Goal: Task Accomplishment & Management: Manage account settings

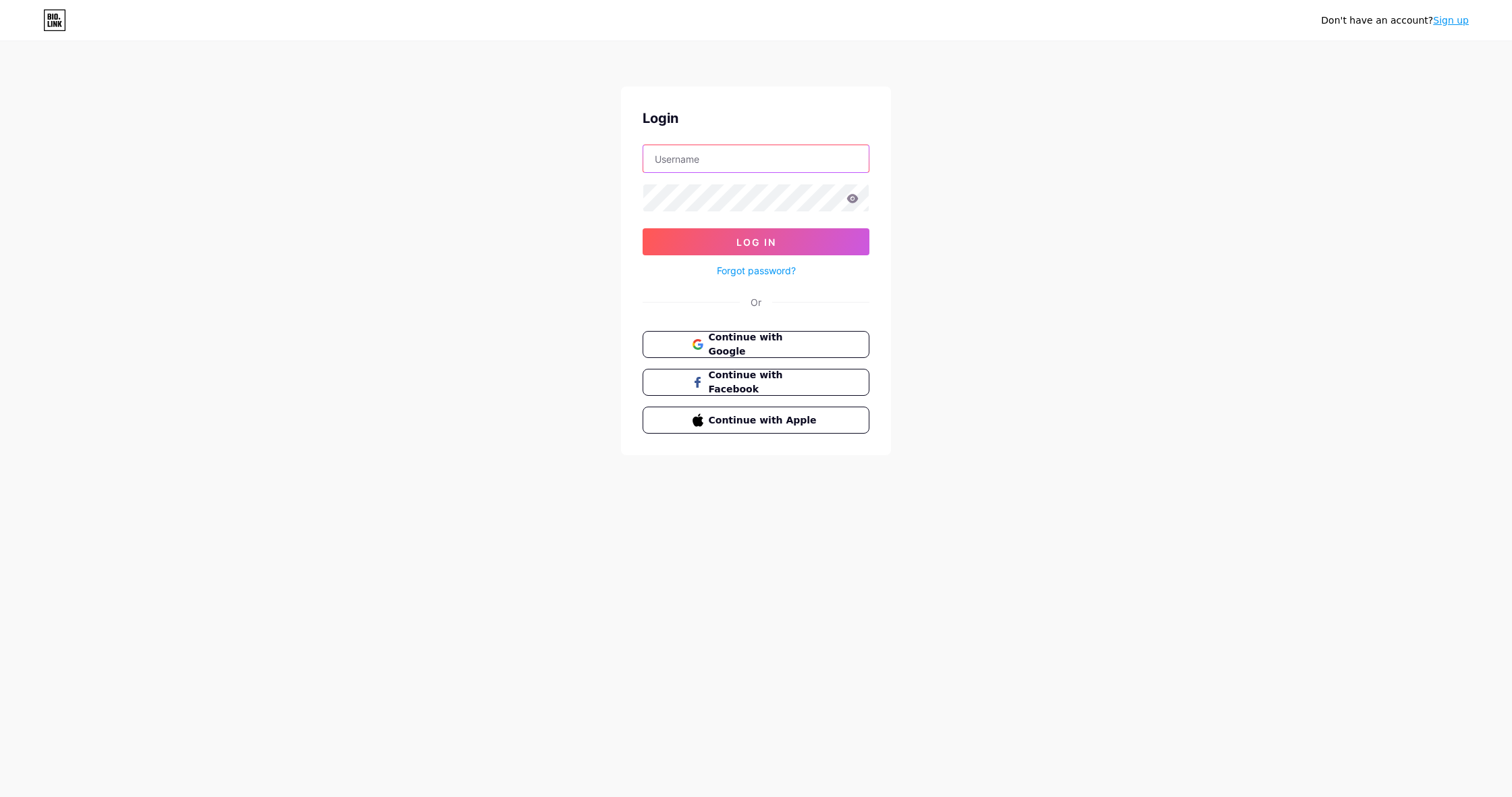
type input "weatmusicbio"
click at [759, 244] on span "Log In" at bounding box center [756, 242] width 40 height 12
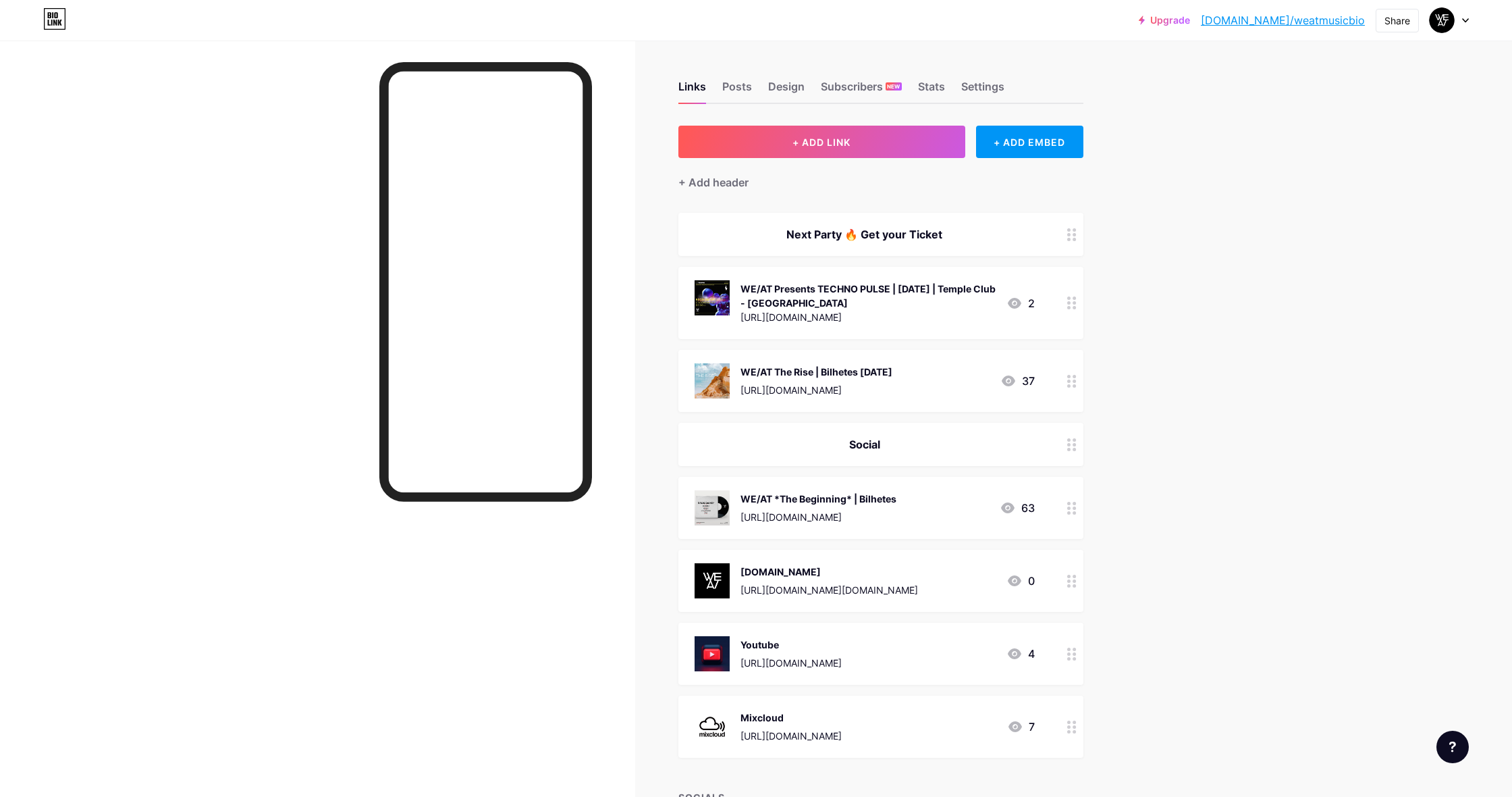
click at [1074, 301] on icon at bounding box center [1072, 303] width 9 height 13
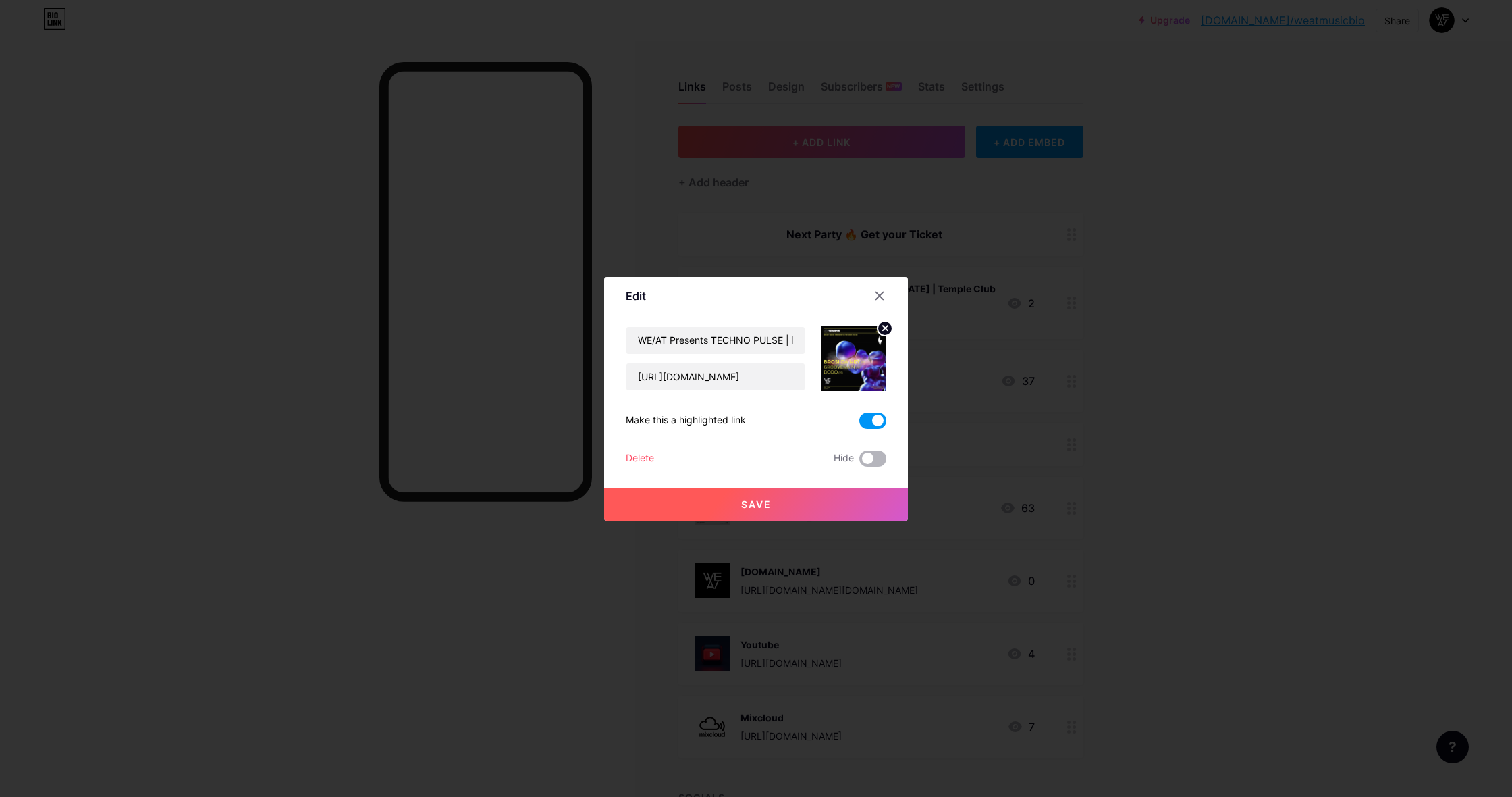
click at [870, 460] on span at bounding box center [872, 458] width 27 height 16
click at [859, 462] on input "checkbox" at bounding box center [859, 462] width 0 height 0
click at [759, 502] on span "Save" at bounding box center [756, 504] width 30 height 12
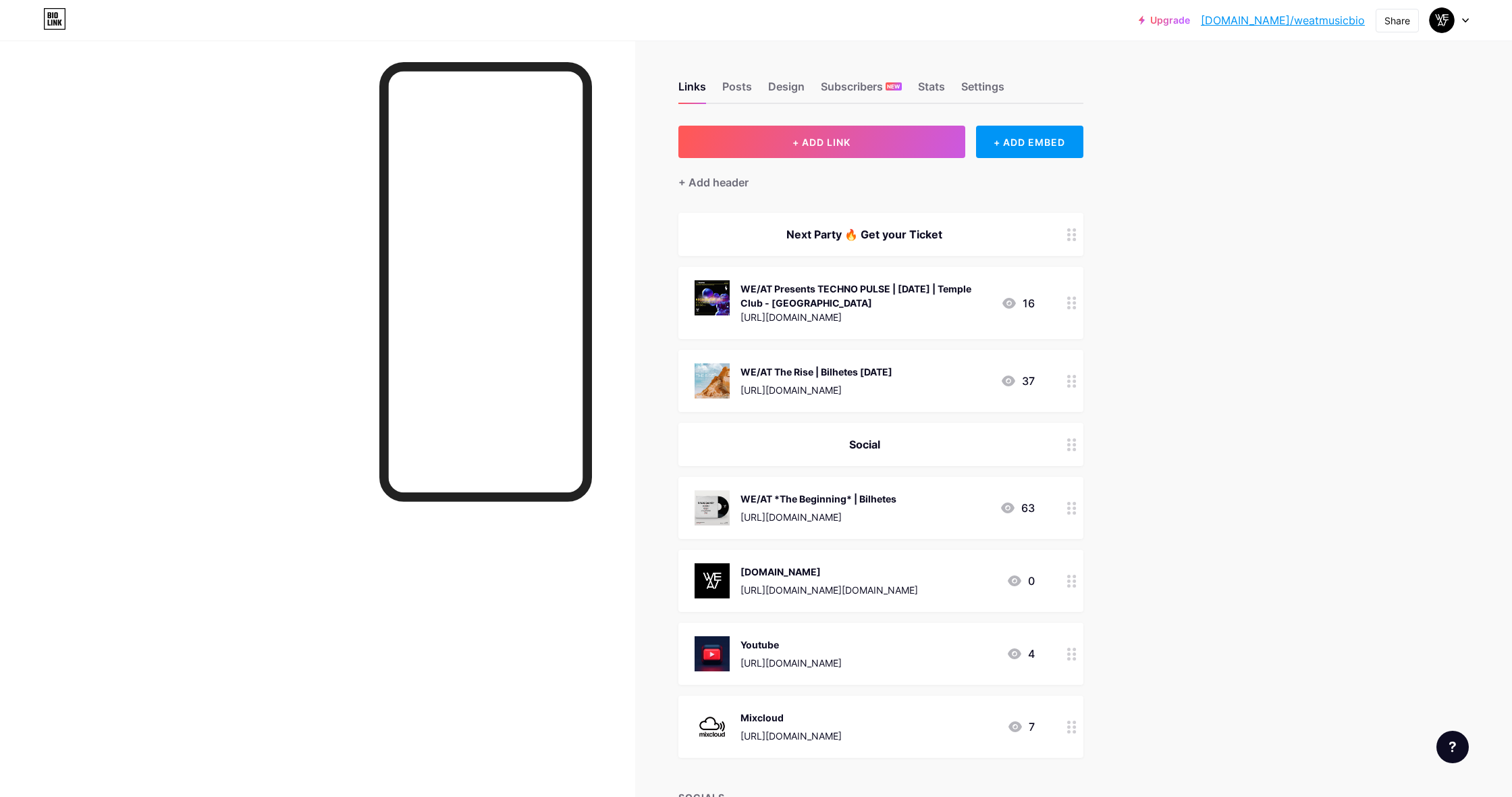
click at [1072, 382] on icon at bounding box center [1072, 381] width 9 height 13
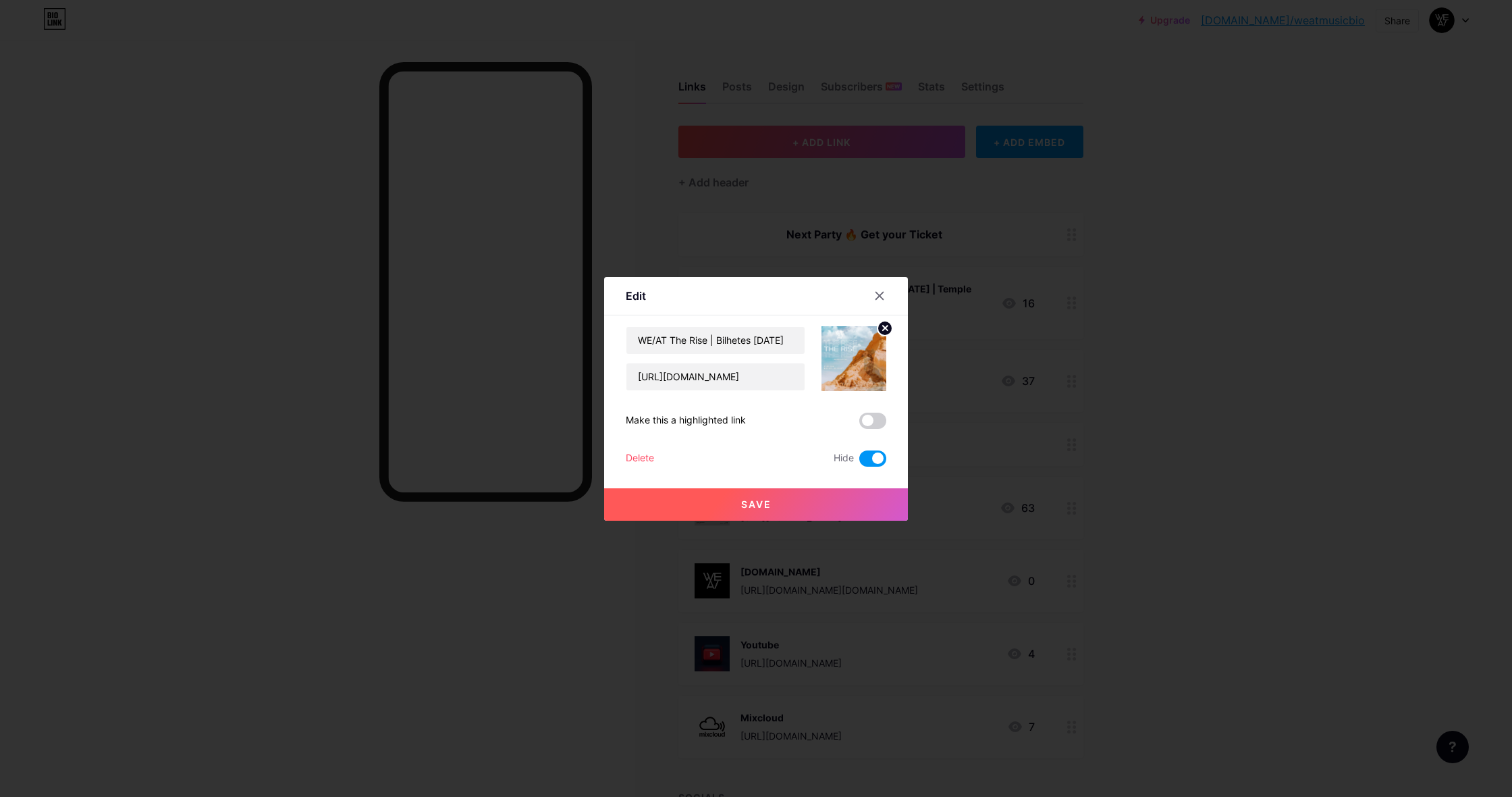
click at [758, 502] on span "Save" at bounding box center [756, 504] width 30 height 12
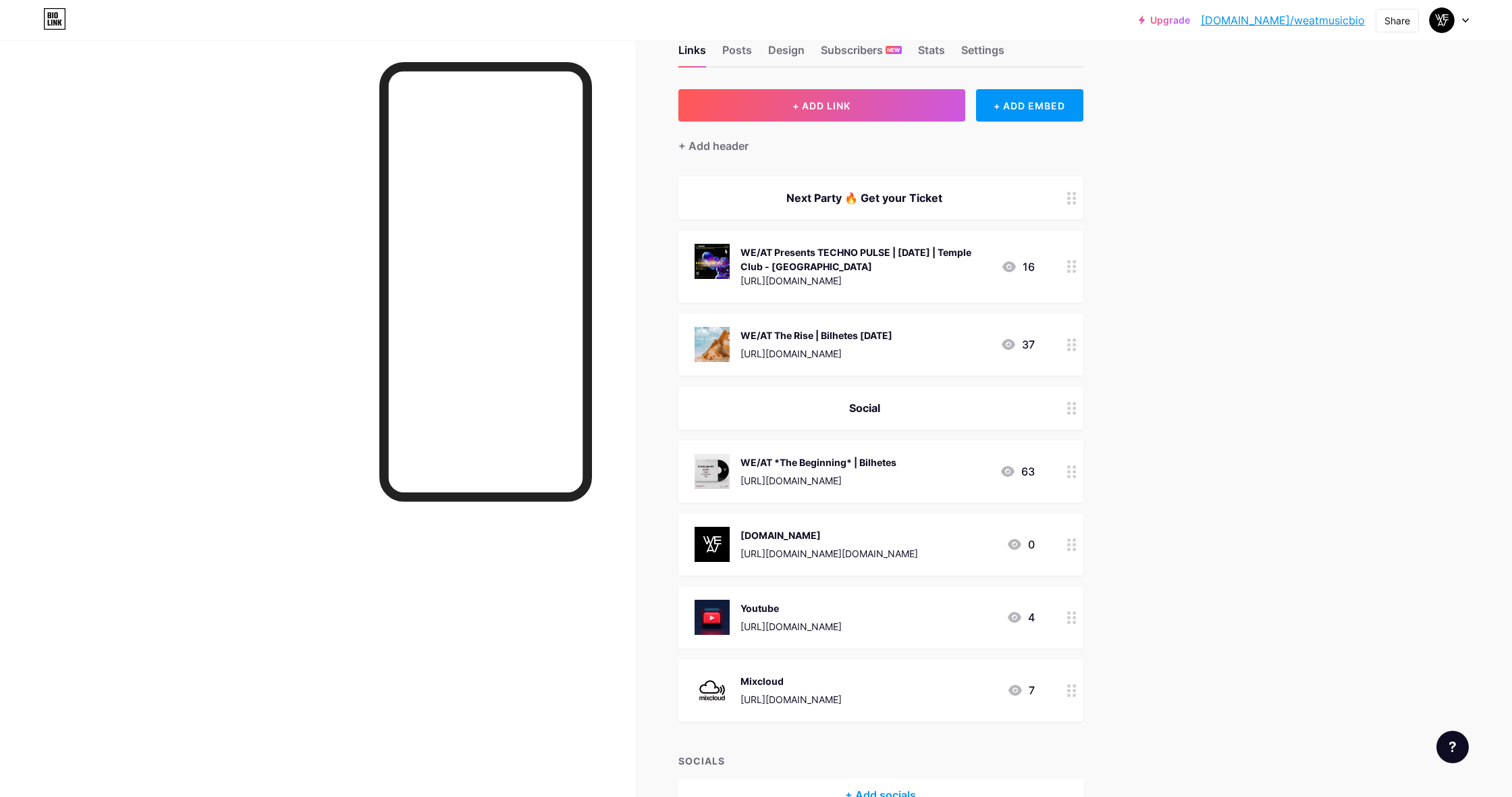
scroll to position [37, 0]
click at [713, 143] on div "+ Add header" at bounding box center [713, 145] width 70 height 16
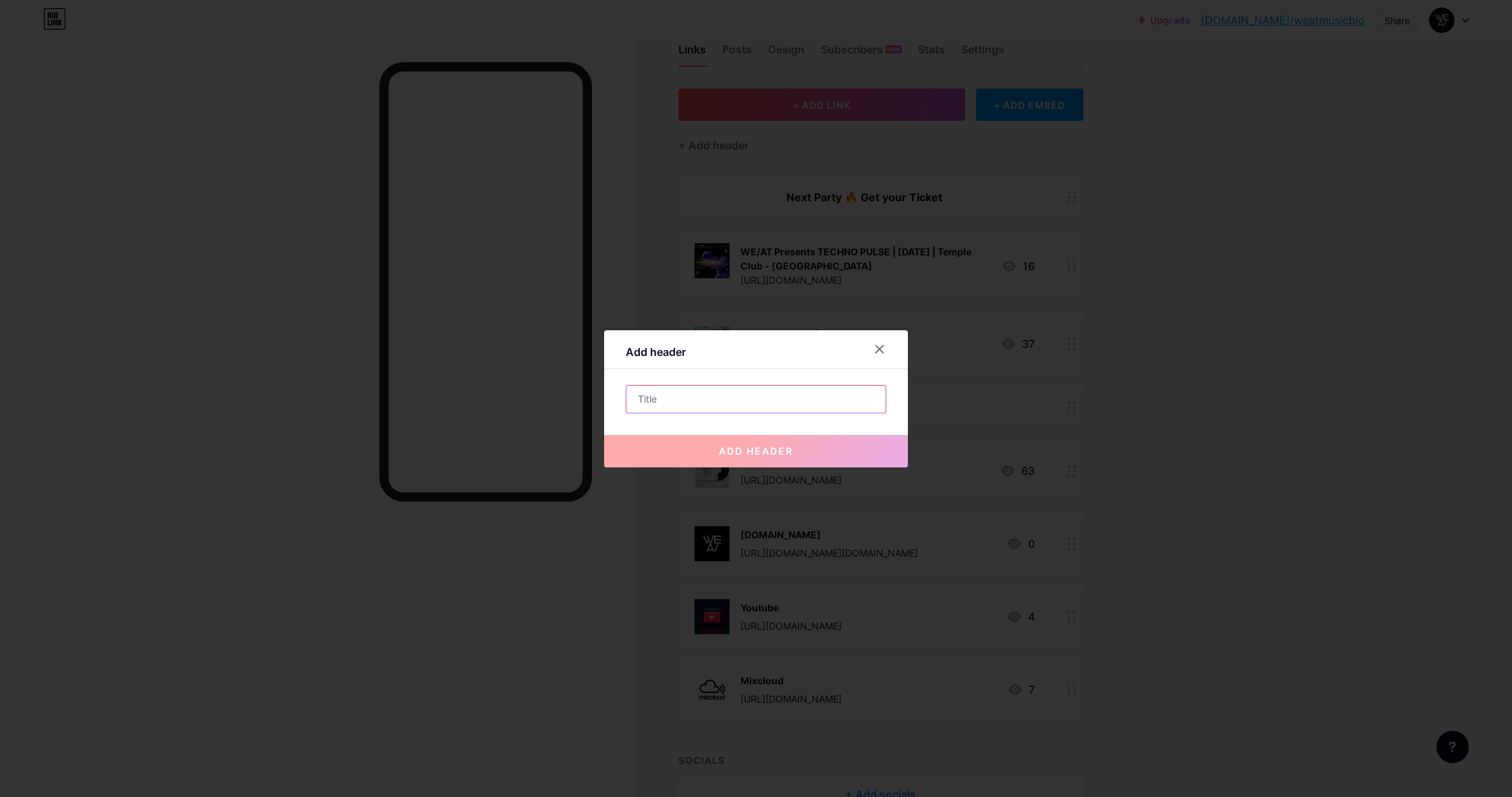
click at [662, 399] on input "text" at bounding box center [756, 399] width 260 height 27
type input "Vídeos"
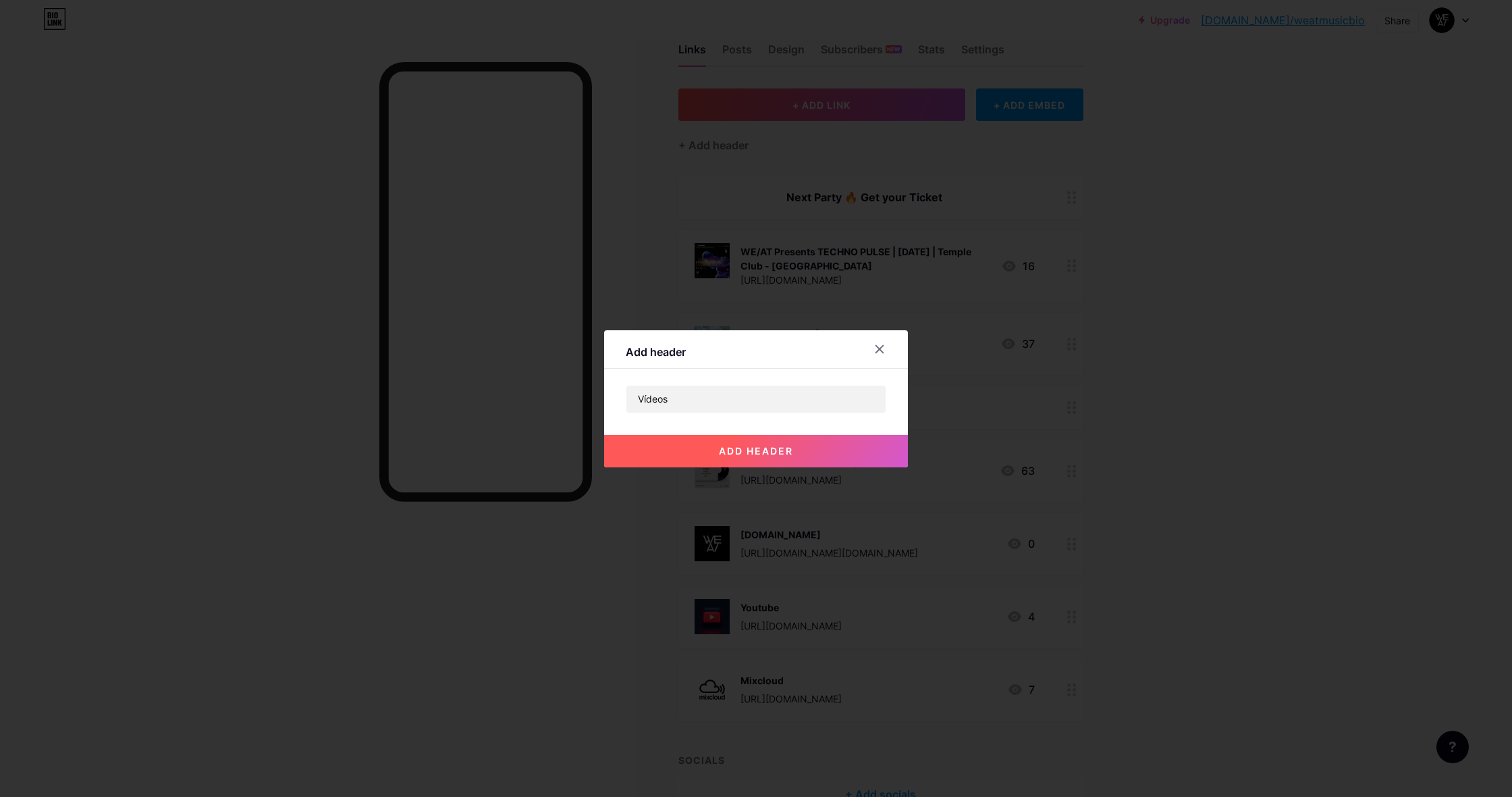
click at [751, 452] on span "add header" at bounding box center [756, 451] width 74 height 12
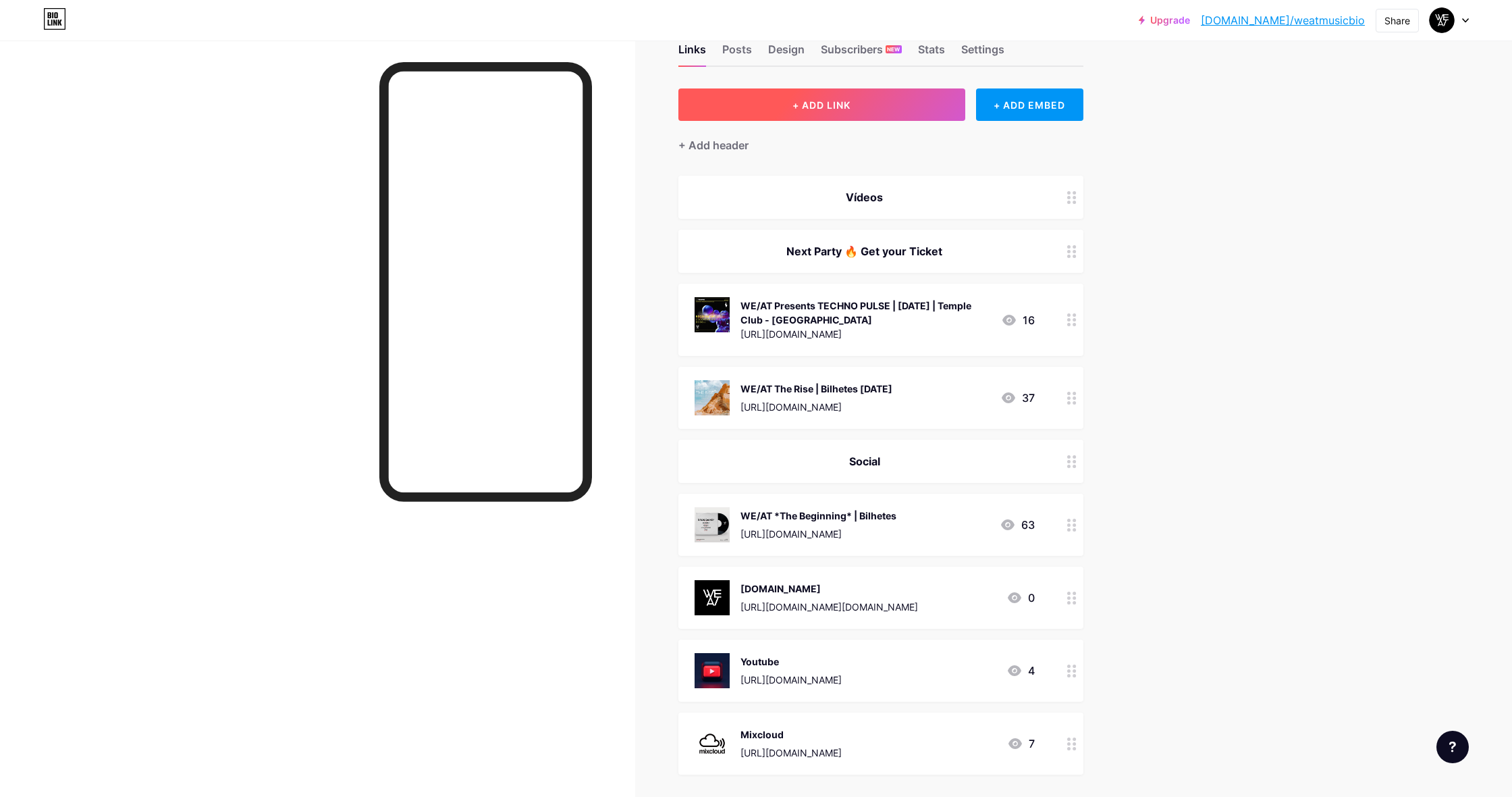
click at [834, 103] on span "+ ADD LINK" at bounding box center [821, 104] width 58 height 12
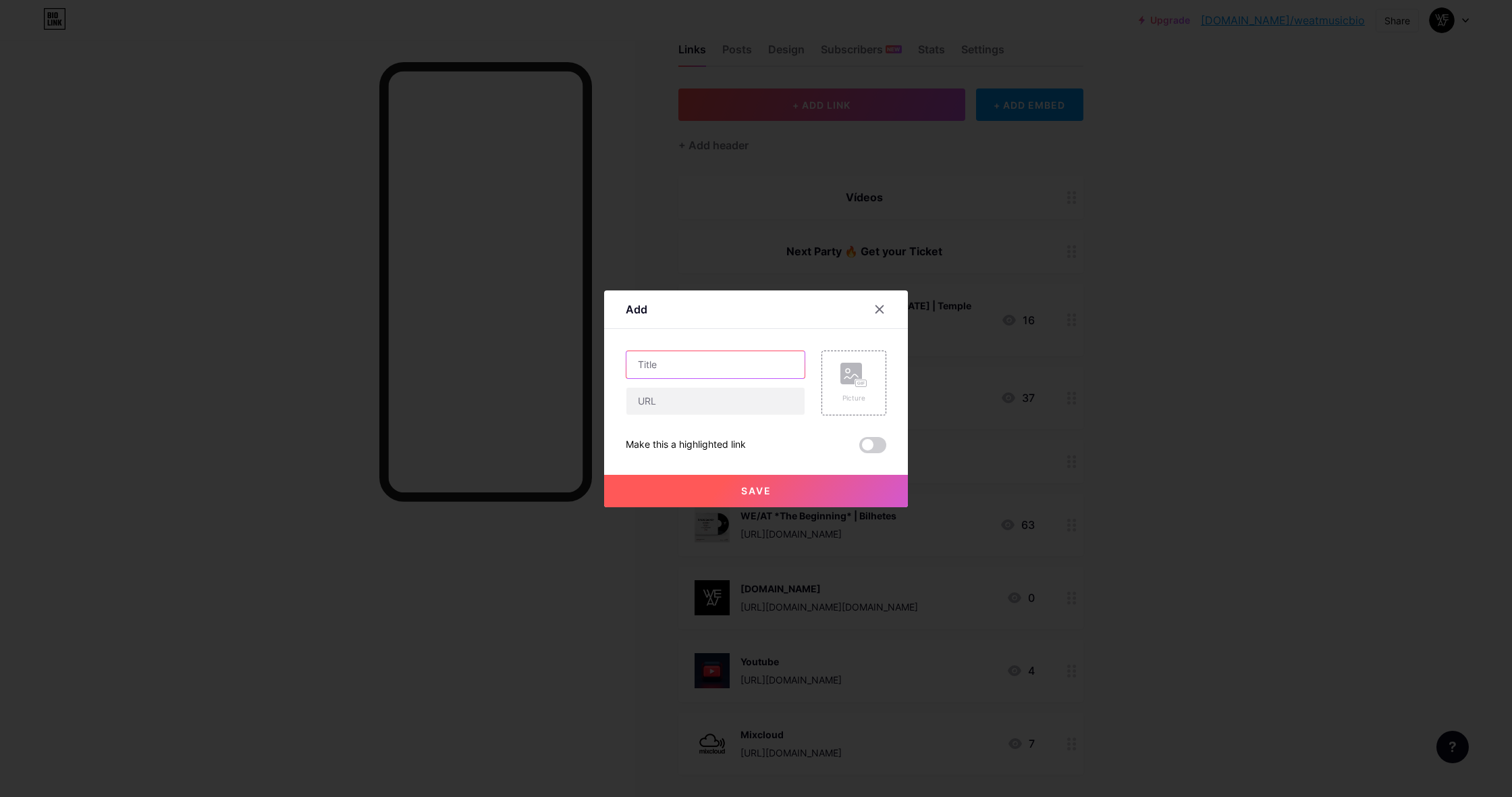
click at [711, 366] on input "text" at bounding box center [715, 364] width 178 height 27
type input "B"
type input "Afrohouse Summer Sessions | [PERSON_NAME] da Hey Live Set"
click at [847, 368] on icon at bounding box center [854, 375] width 27 height 25
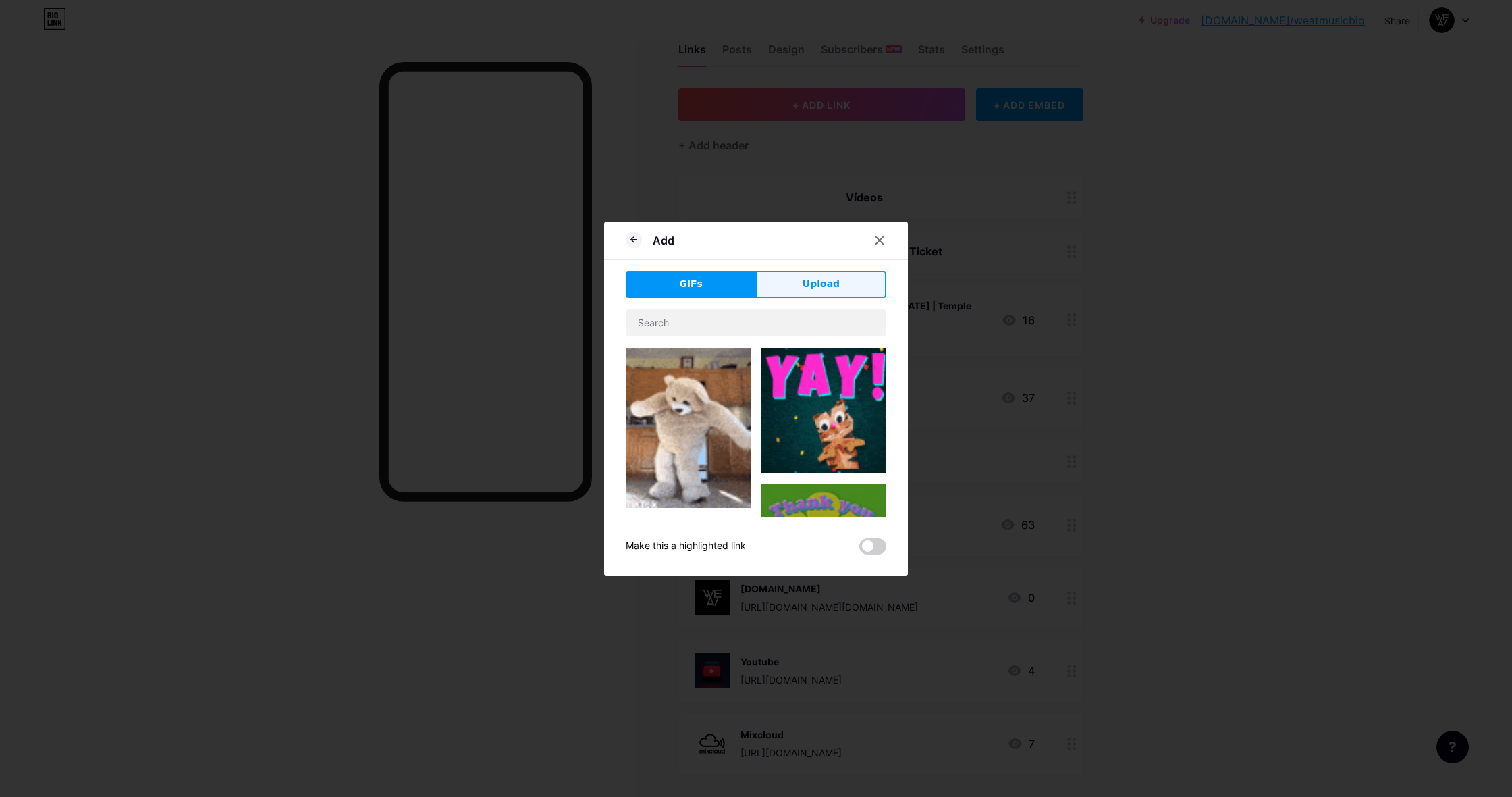
click at [834, 281] on span "Upload" at bounding box center [821, 284] width 37 height 14
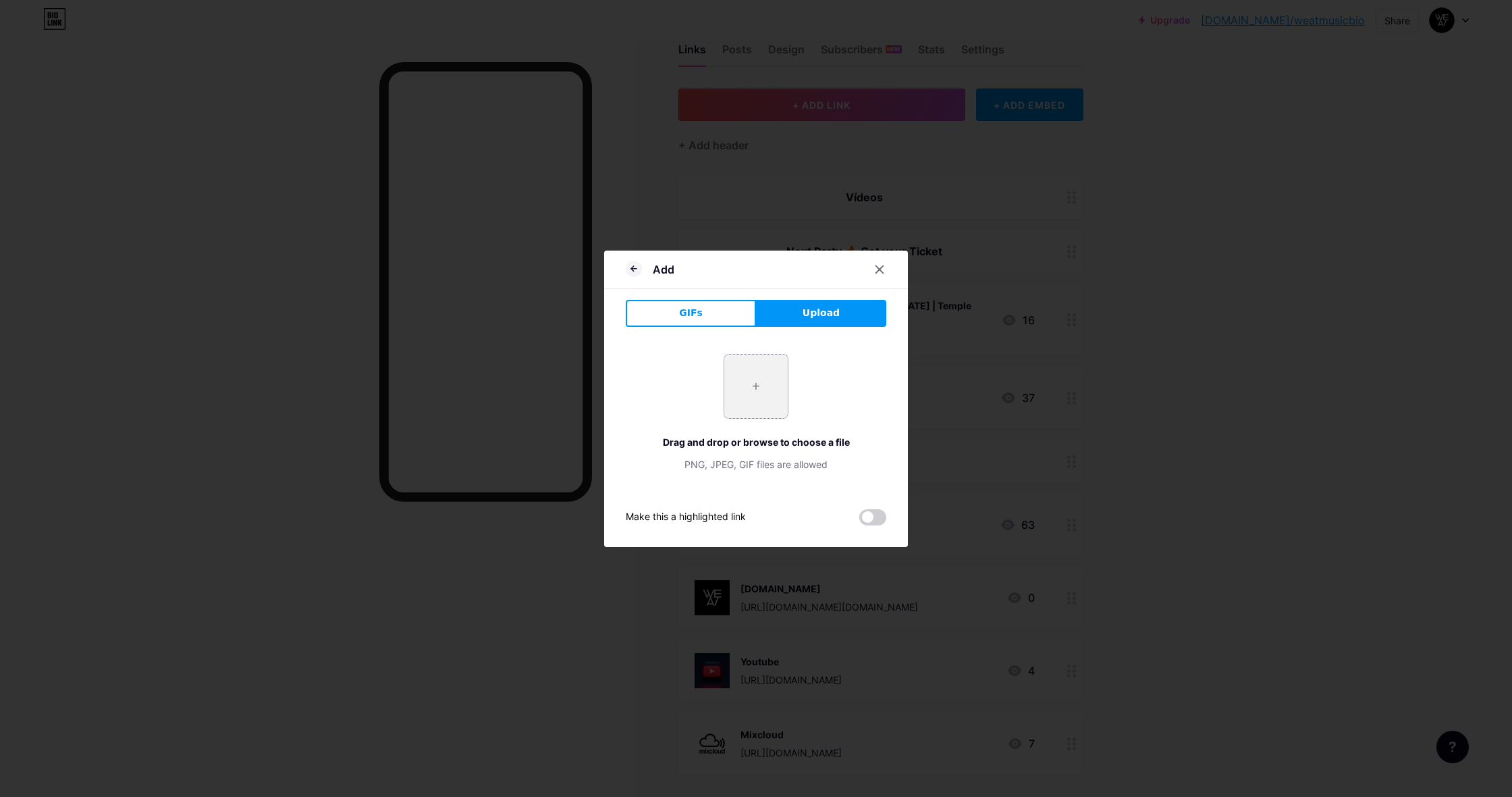
click at [757, 383] on input "file" at bounding box center [756, 387] width 63 height 63
click at [756, 369] on input "file" at bounding box center [756, 387] width 63 height 63
type input "C:\fakepath\bio link afro hose [PERSON_NAME].png"
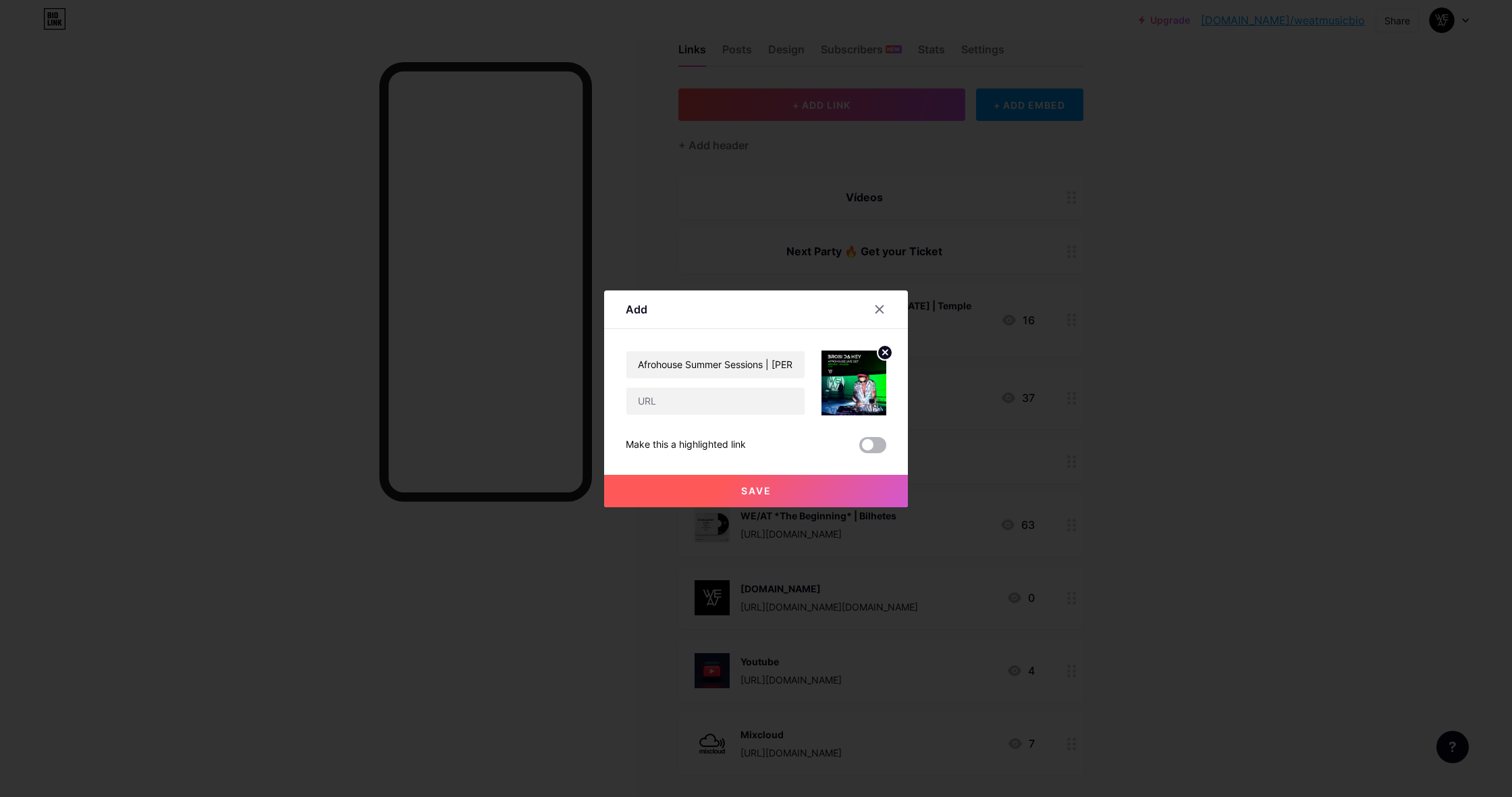
click at [877, 447] on span at bounding box center [872, 444] width 27 height 16
click at [859, 448] on input "checkbox" at bounding box center [859, 448] width 0 height 0
click at [646, 400] on input "text" at bounding box center [715, 401] width 178 height 27
paste input "[URL][DOMAIN_NAME]"
type input "[URL][DOMAIN_NAME]"
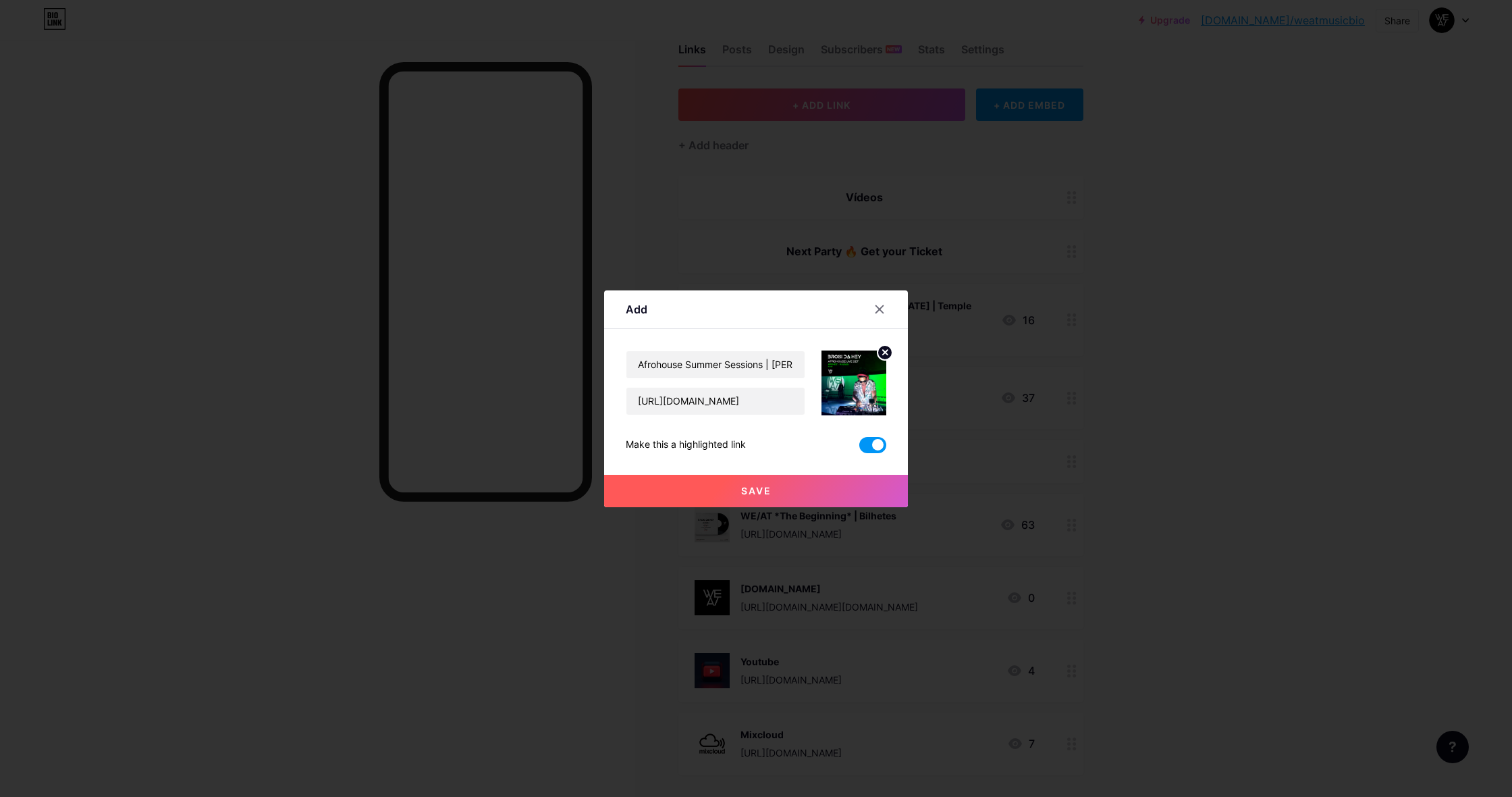
click at [756, 490] on span "Save" at bounding box center [756, 490] width 30 height 12
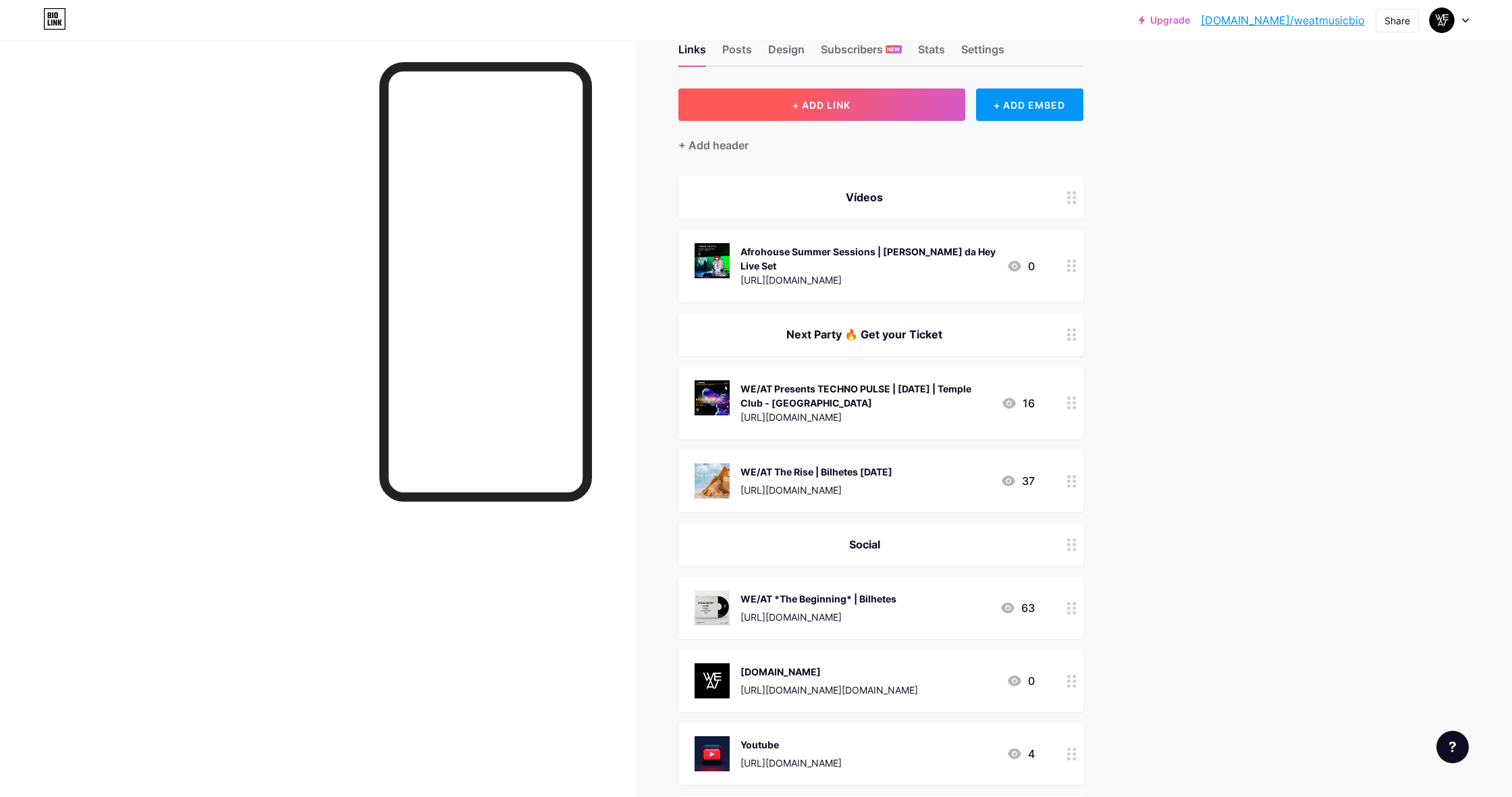
click at [831, 104] on span "+ ADD LINK" at bounding box center [821, 104] width 58 height 12
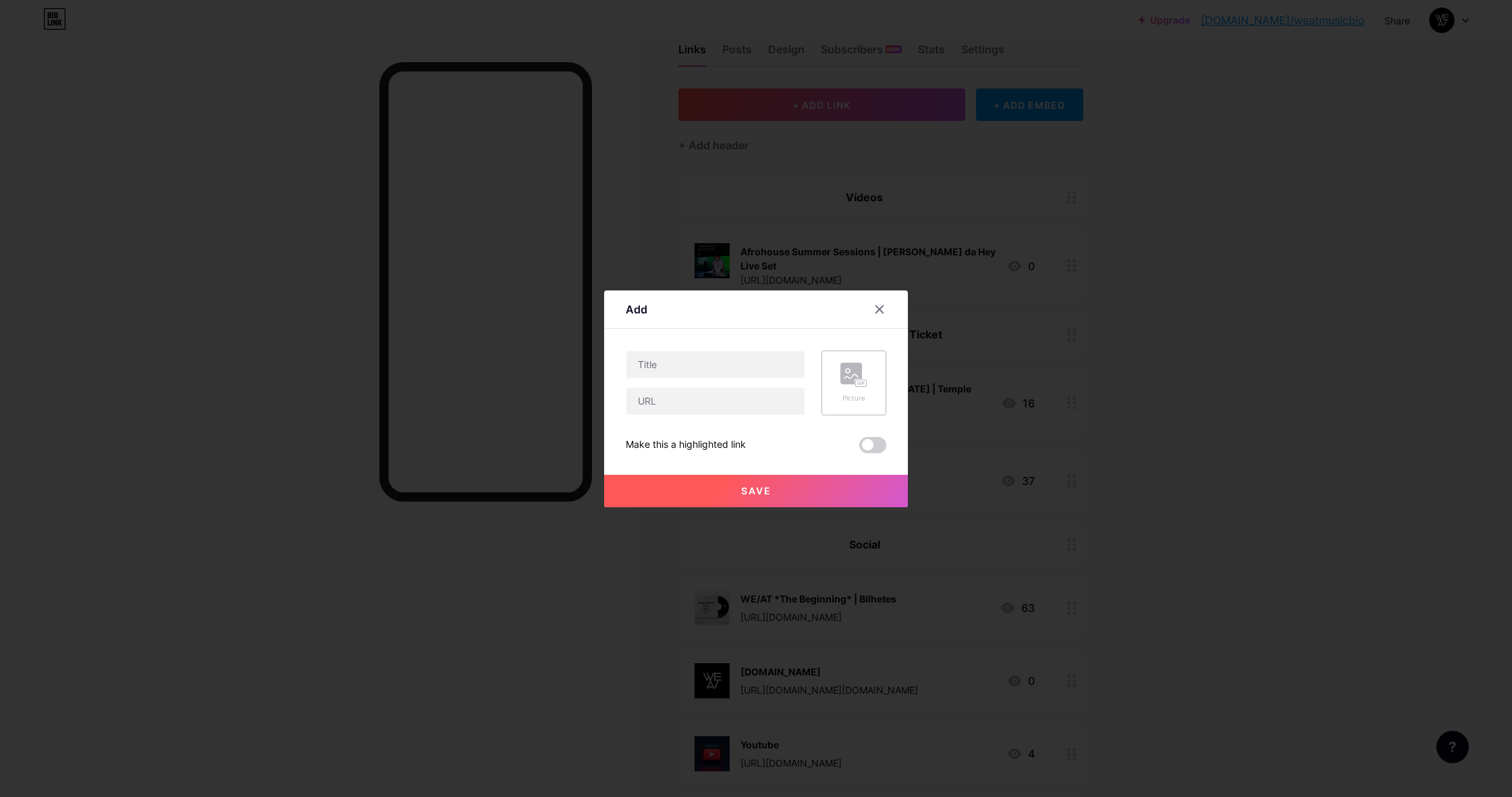
click at [860, 378] on rect at bounding box center [851, 373] width 22 height 22
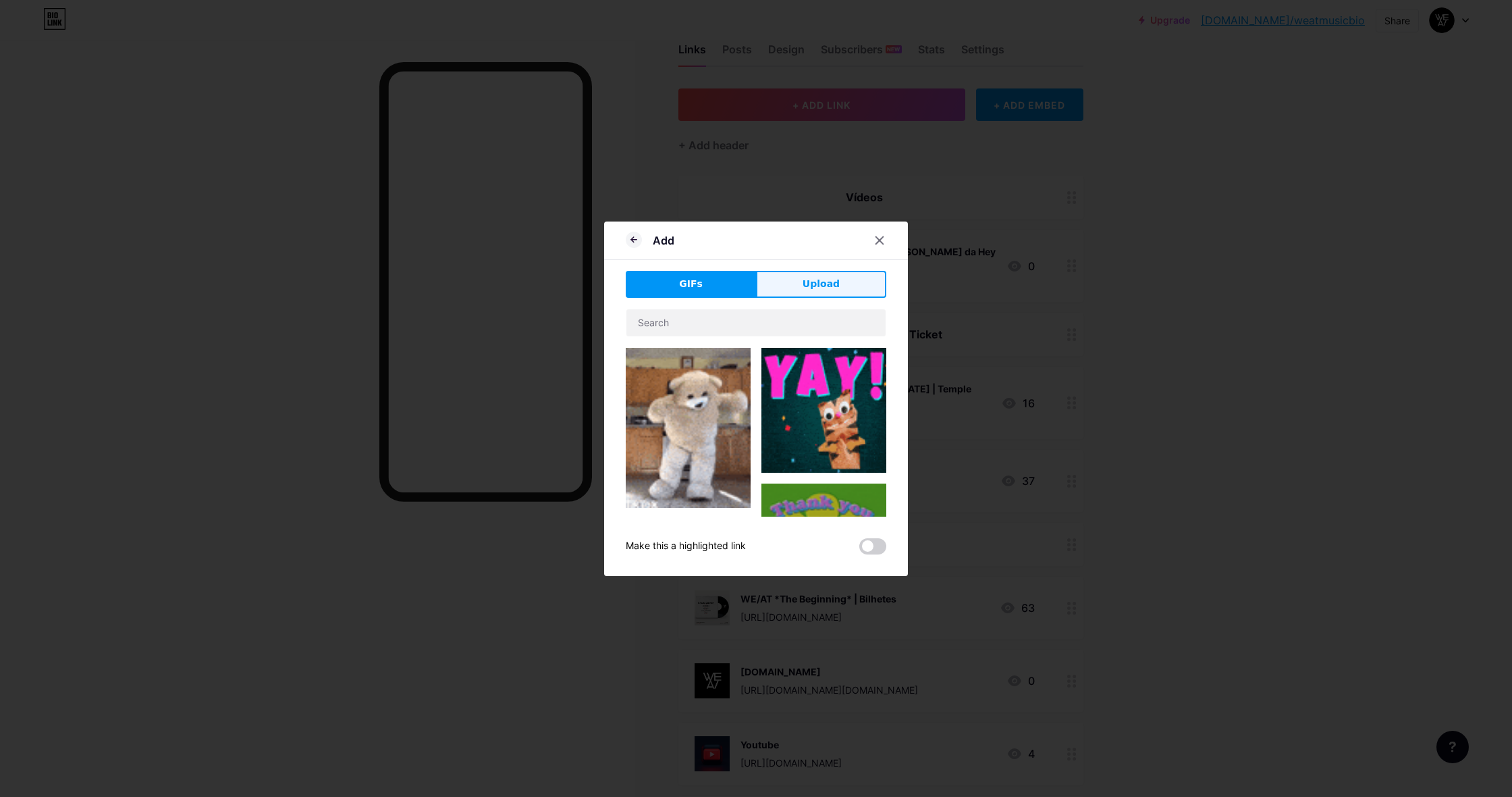
click at [850, 278] on button "Upload" at bounding box center [821, 284] width 131 height 27
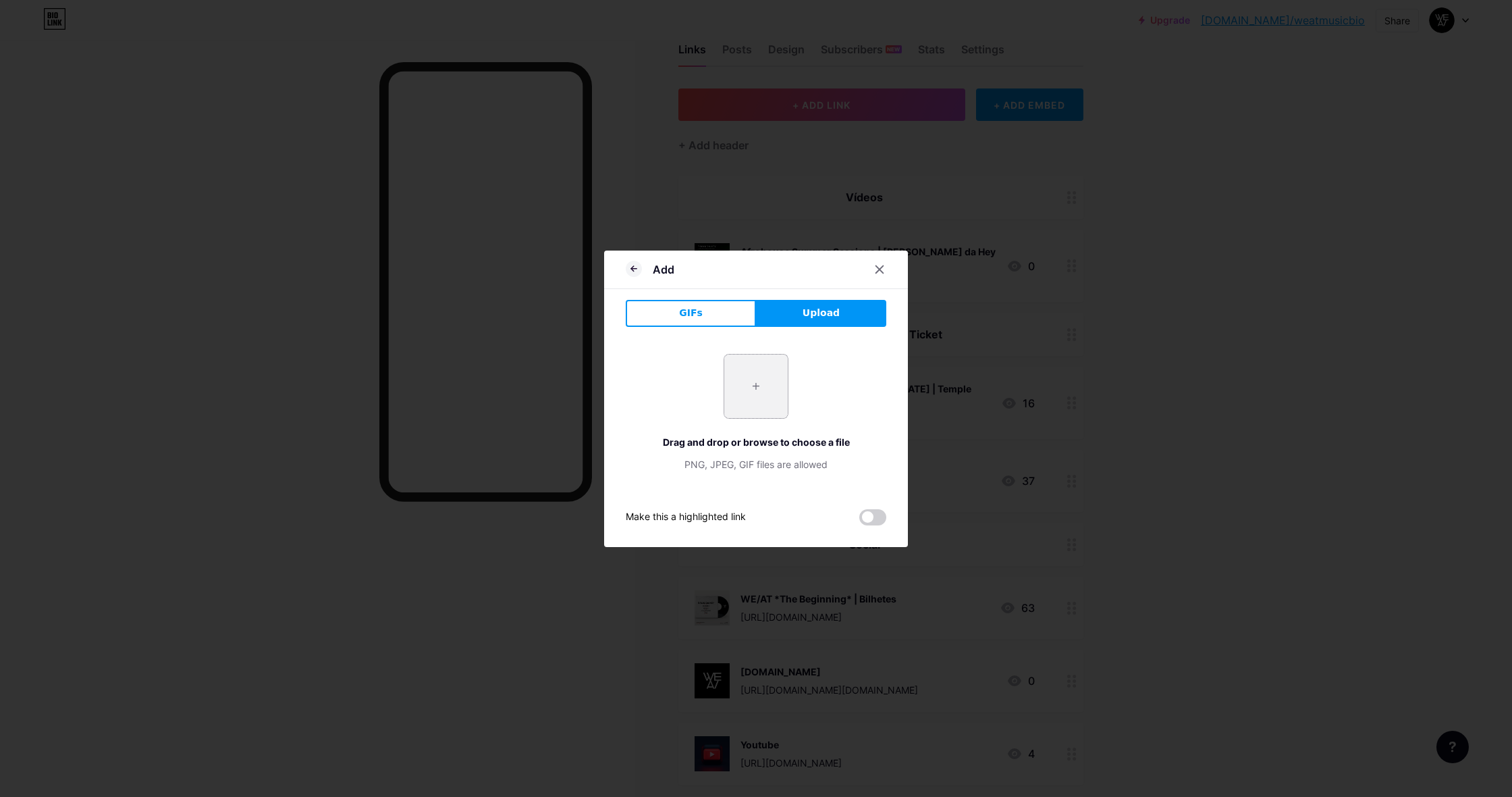
click at [766, 390] on input "file" at bounding box center [756, 387] width 63 height 63
type input "C:\fakepath\biolnk teechno pulse II.jpg"
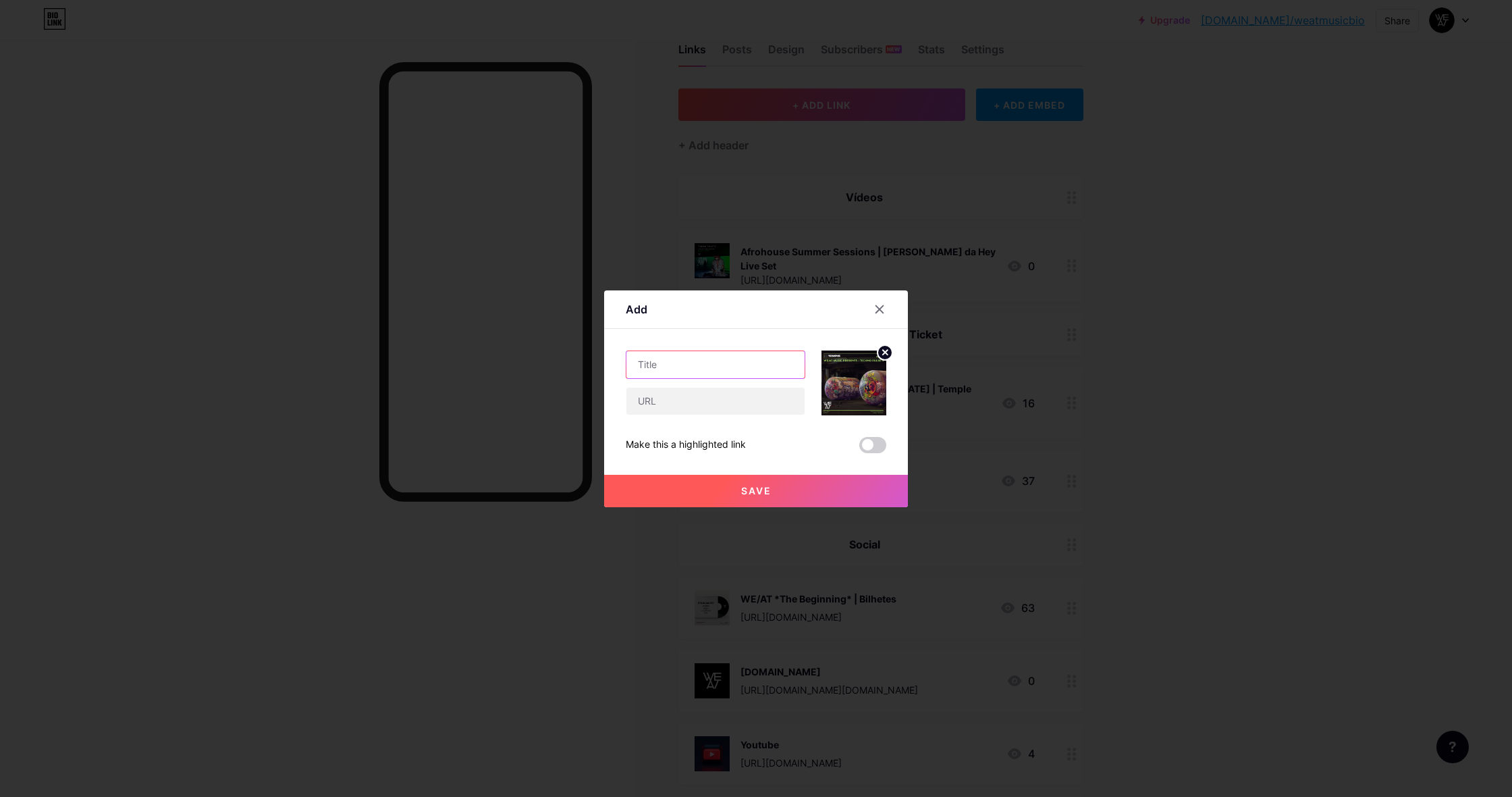
click at [717, 362] on input "text" at bounding box center [715, 364] width 178 height 27
click at [638, 361] on input "TECHNO PULSE II" at bounding box center [715, 364] width 178 height 27
type input "TICKETS | TECHNO PULSE II"
click at [692, 402] on input "text" at bounding box center [715, 401] width 178 height 27
paste input "[URL][DOMAIN_NAME]"
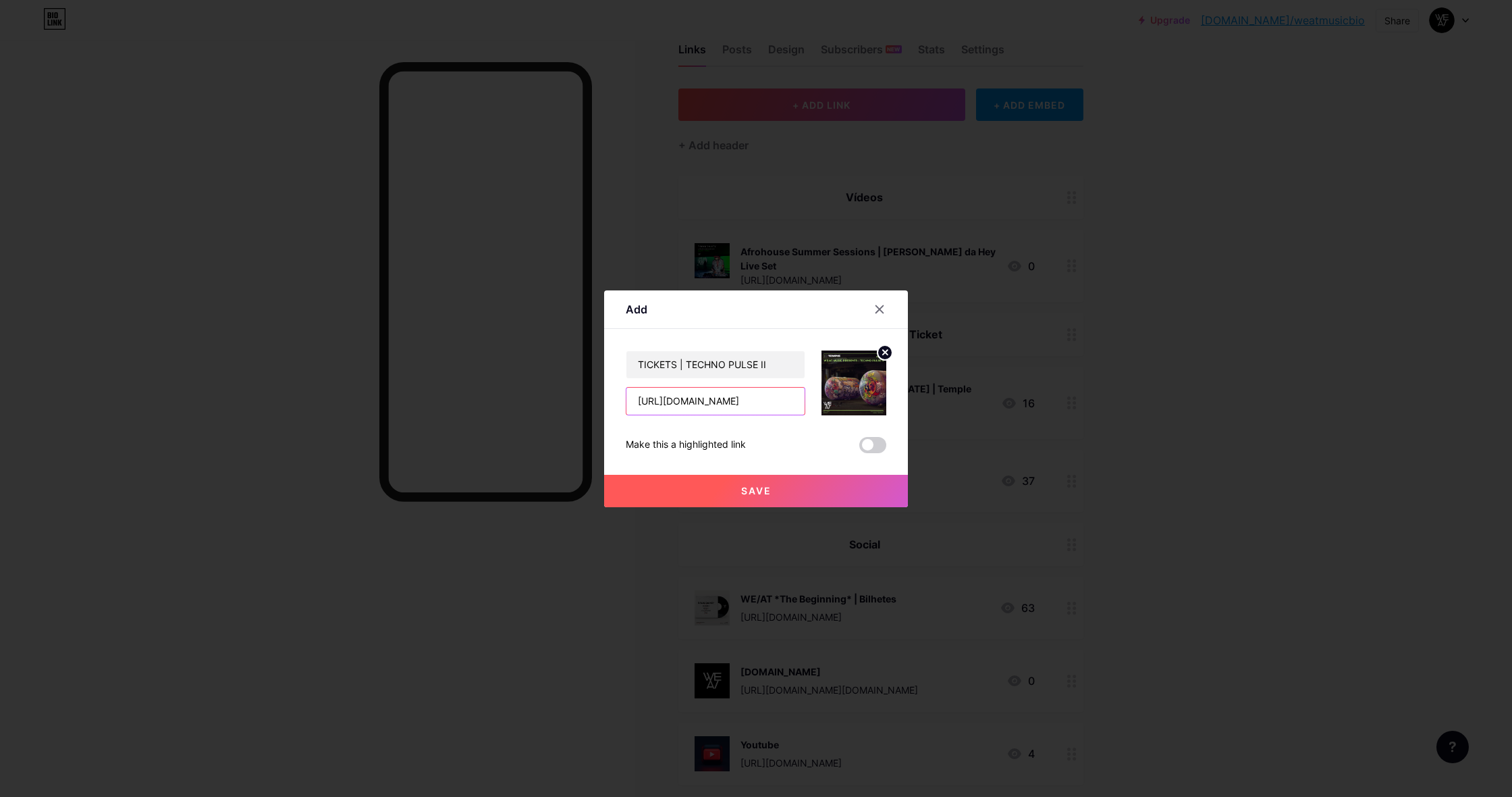
type input "[URL][DOMAIN_NAME]"
click at [872, 442] on span at bounding box center [872, 444] width 27 height 16
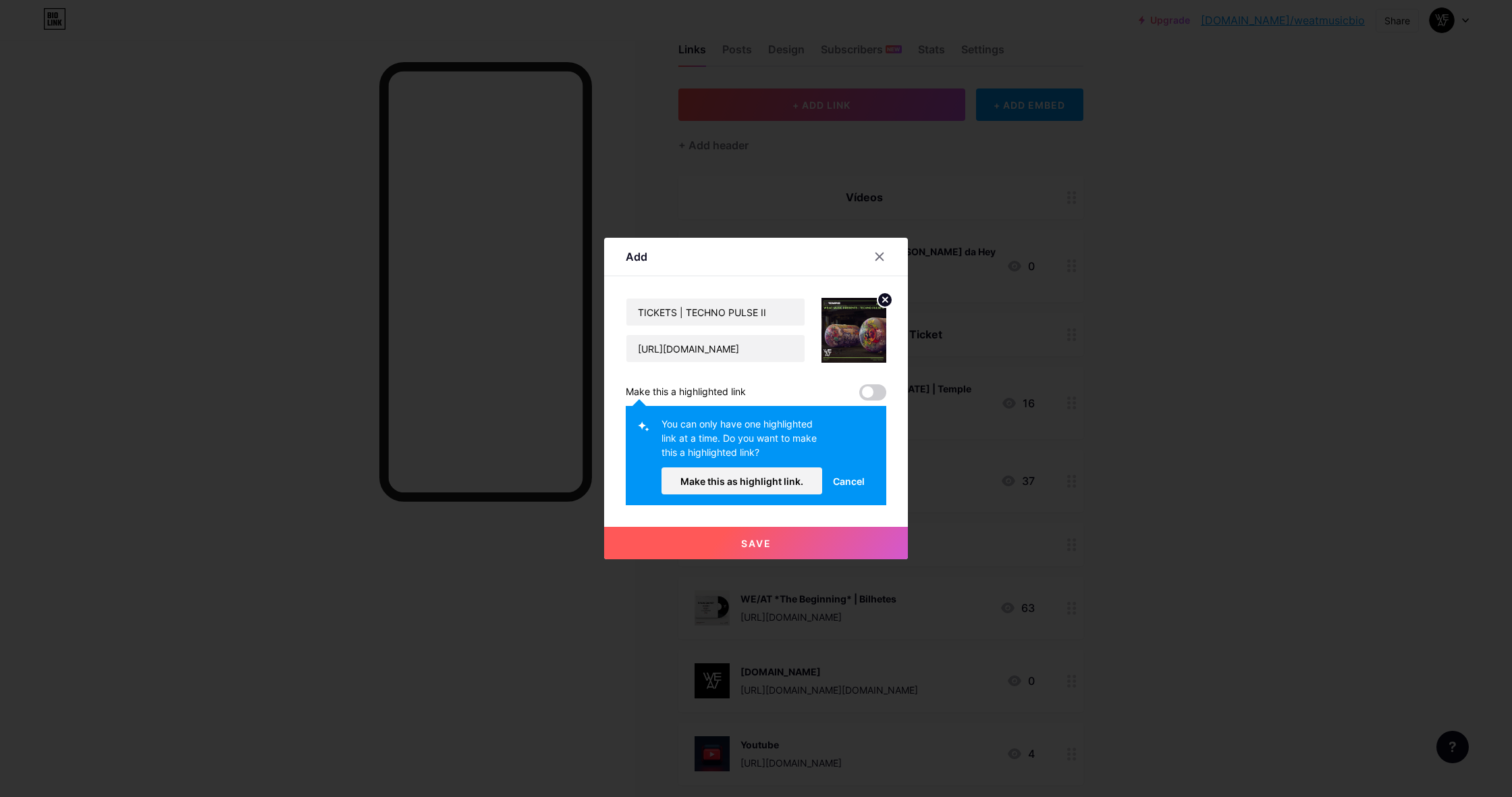
click at [855, 481] on span "Cancel" at bounding box center [848, 481] width 32 height 14
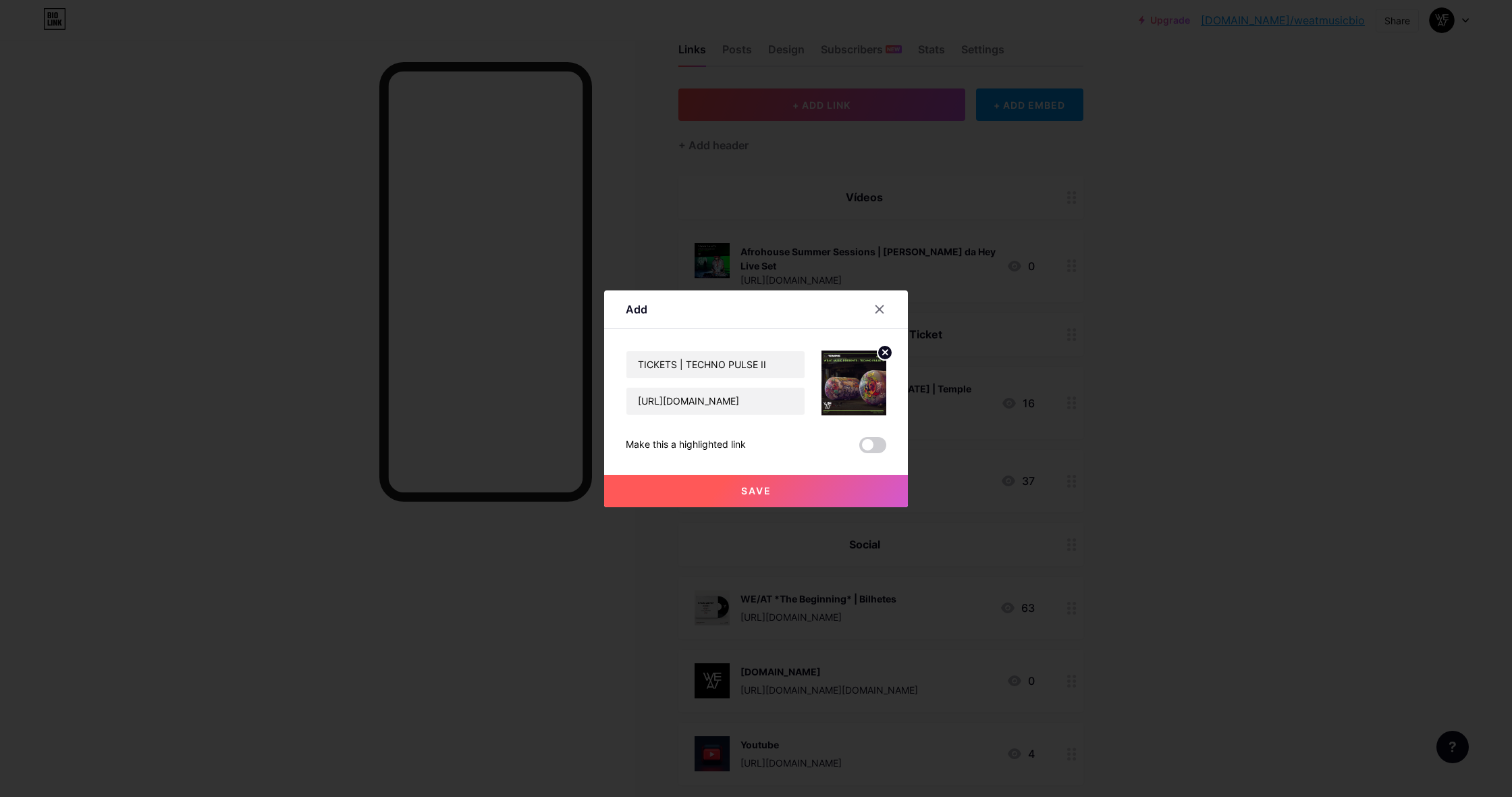
click at [870, 444] on span at bounding box center [872, 444] width 27 height 16
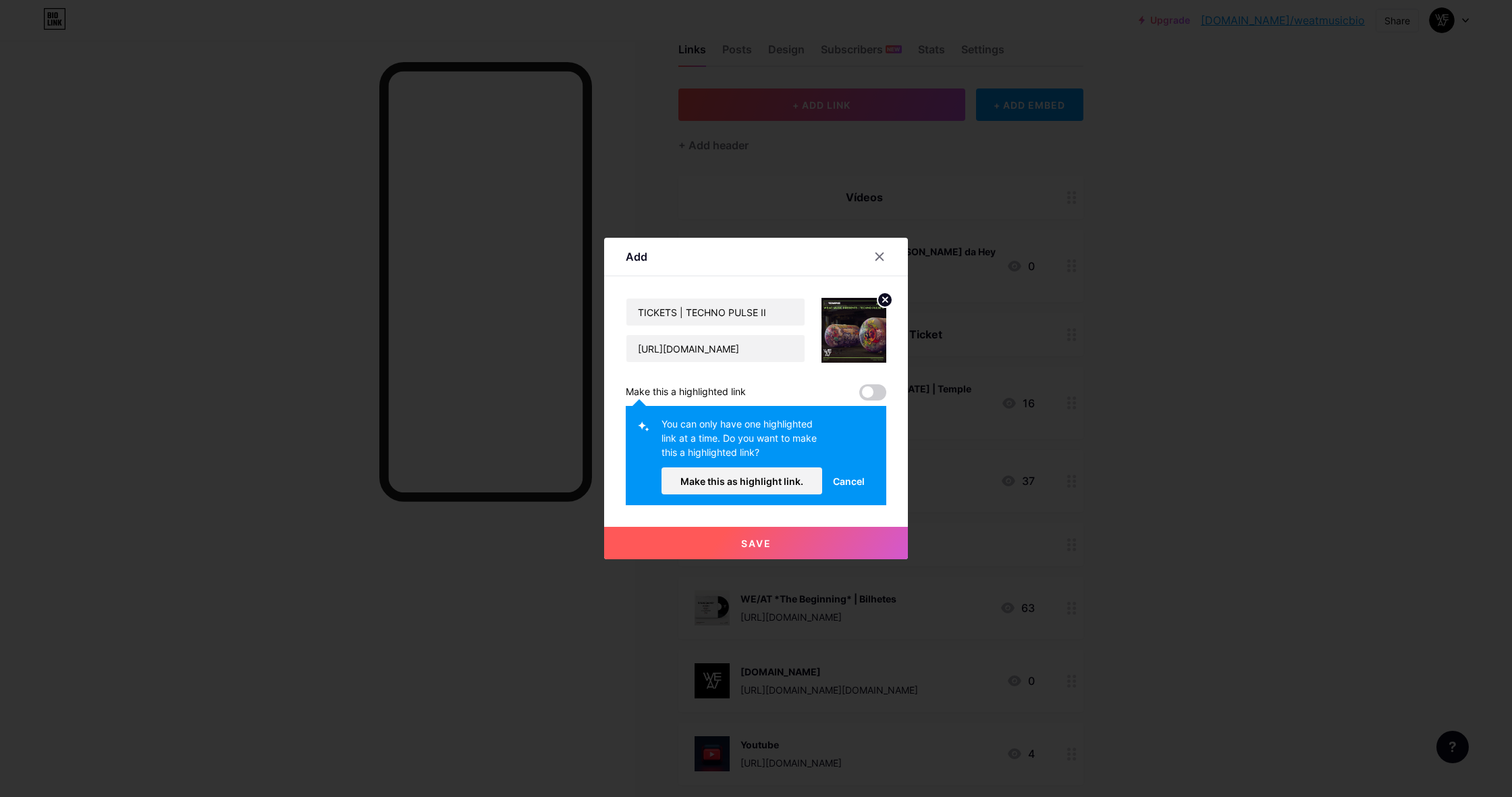
click at [719, 482] on span "Make this as highlight link." at bounding box center [742, 481] width 123 height 12
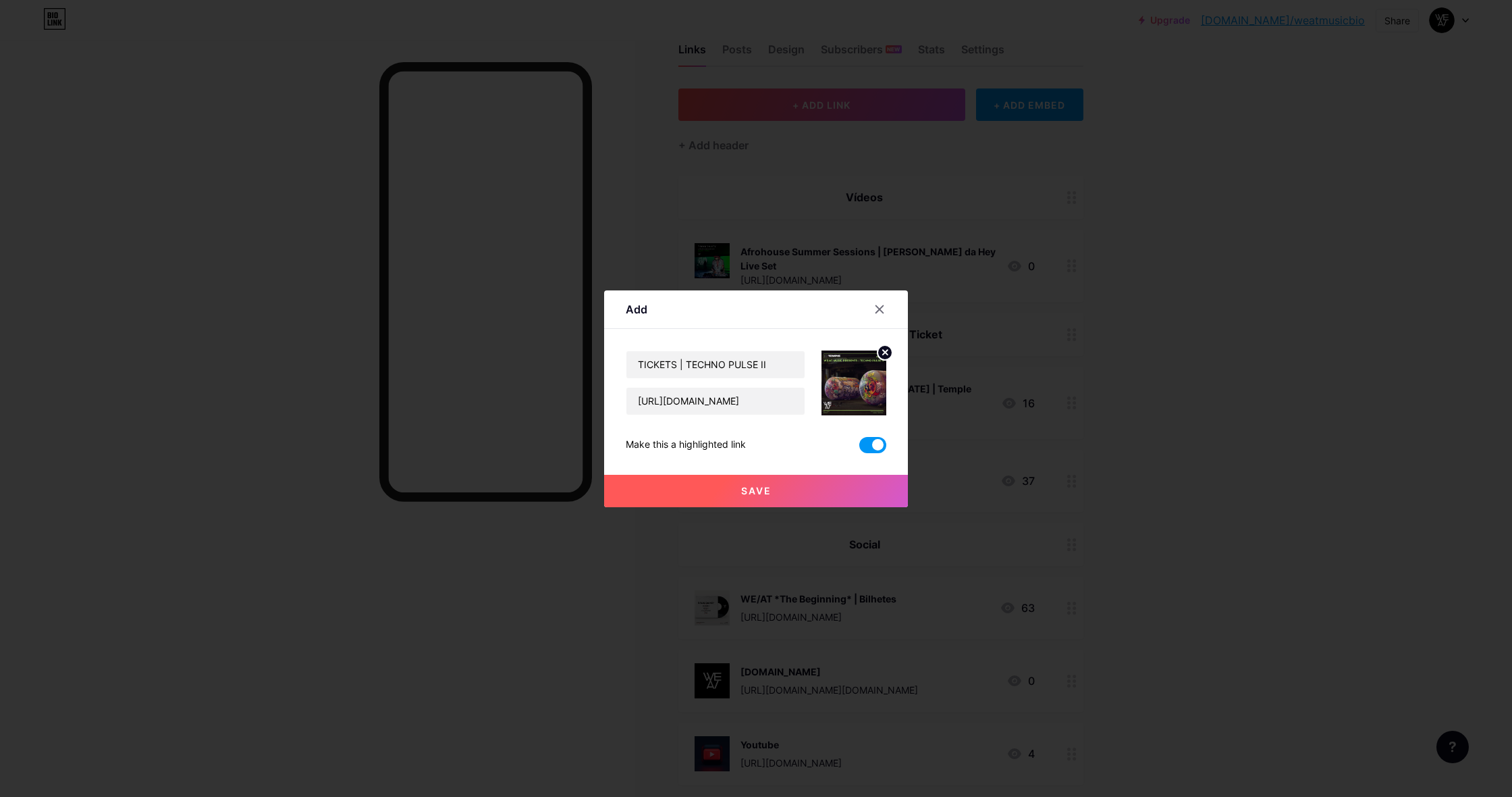
click at [746, 489] on span "Save" at bounding box center [756, 490] width 30 height 12
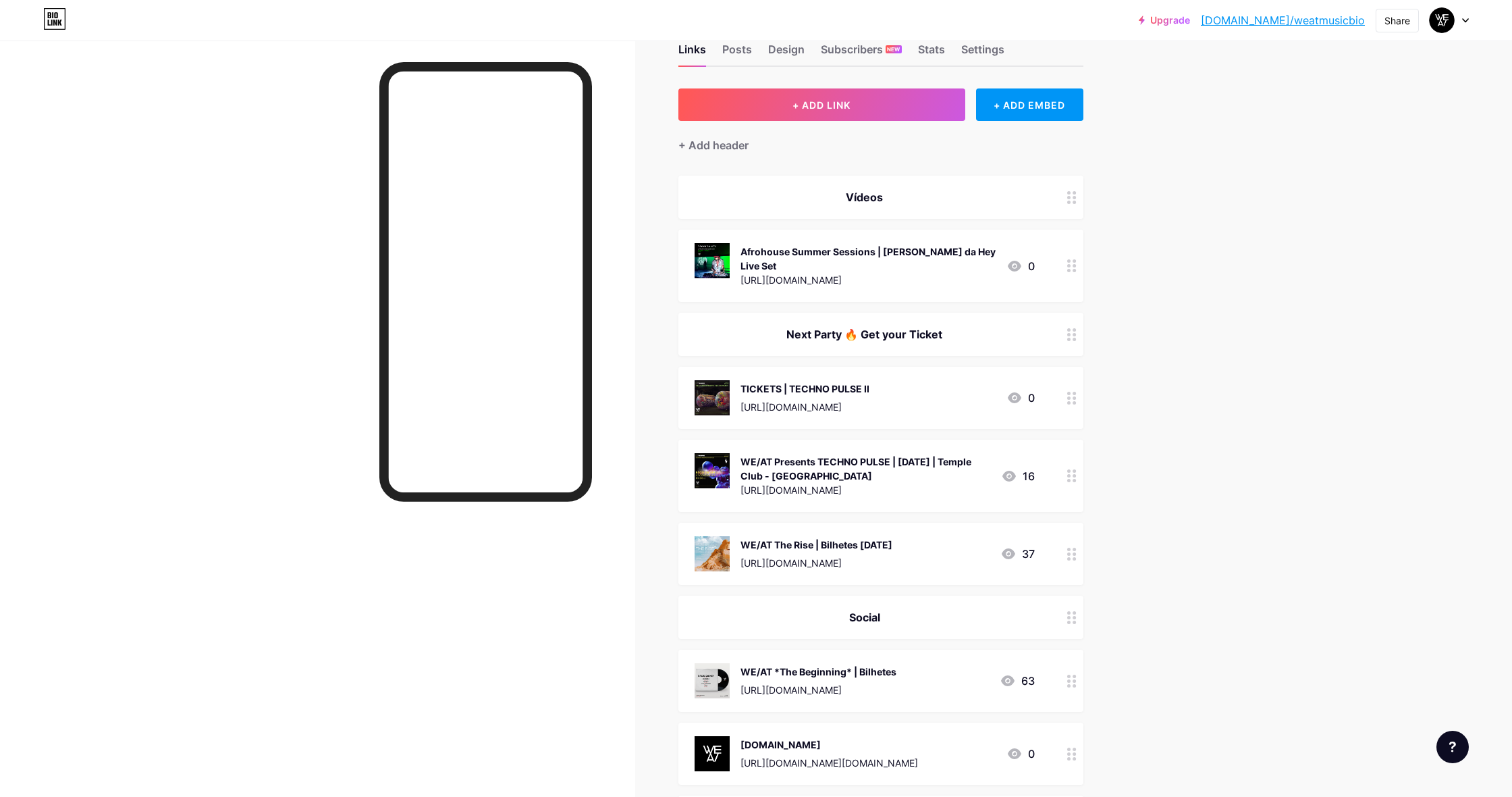
click at [1161, 353] on div "Upgrade [DOMAIN_NAME]/weatmu... [DOMAIN_NAME]/weatmusicbio Share Switch account…" at bounding box center [756, 526] width 1512 height 1126
